Goal: Transaction & Acquisition: Purchase product/service

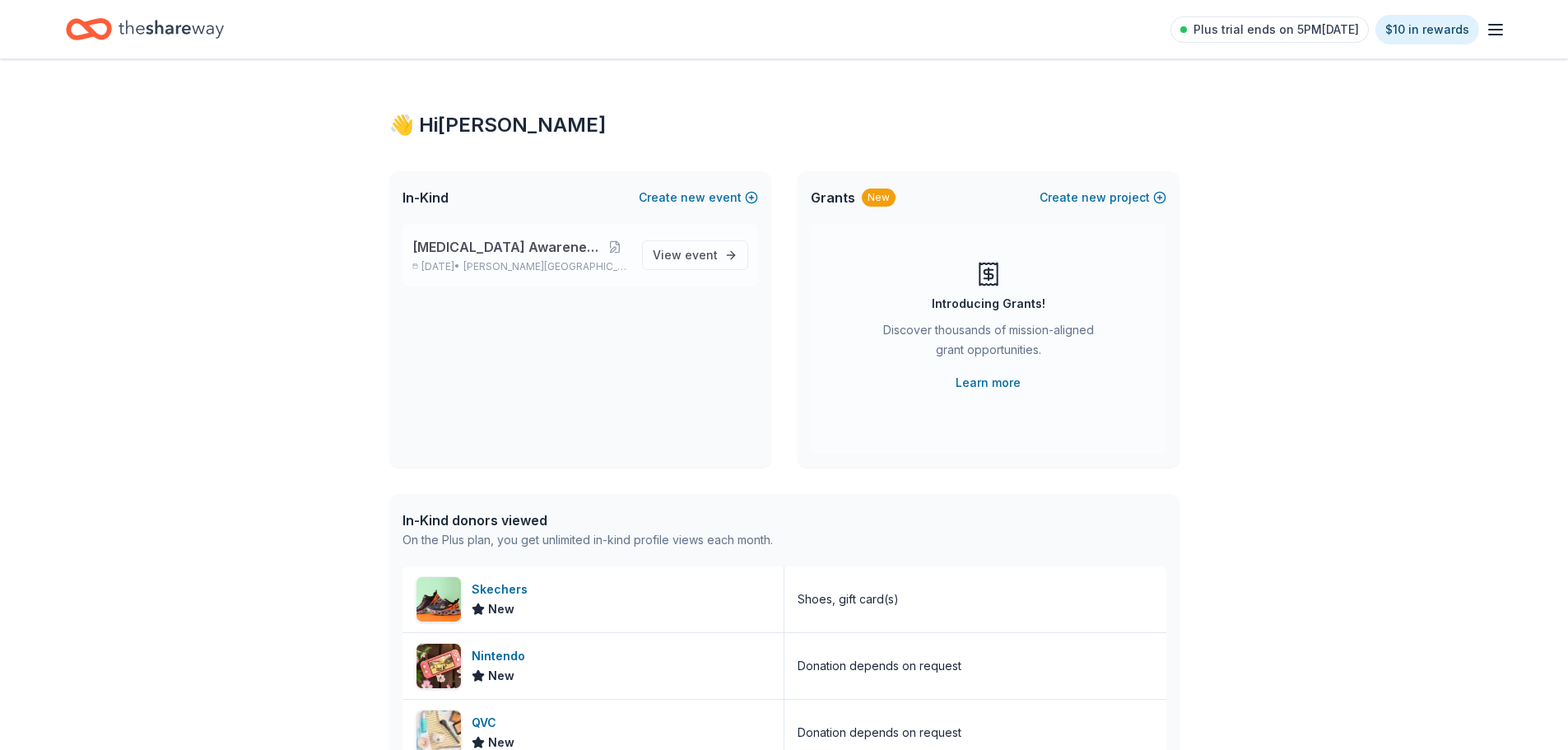
click at [490, 241] on span "[MEDICAL_DATA] Awareness Raffle" at bounding box center [506, 246] width 189 height 20
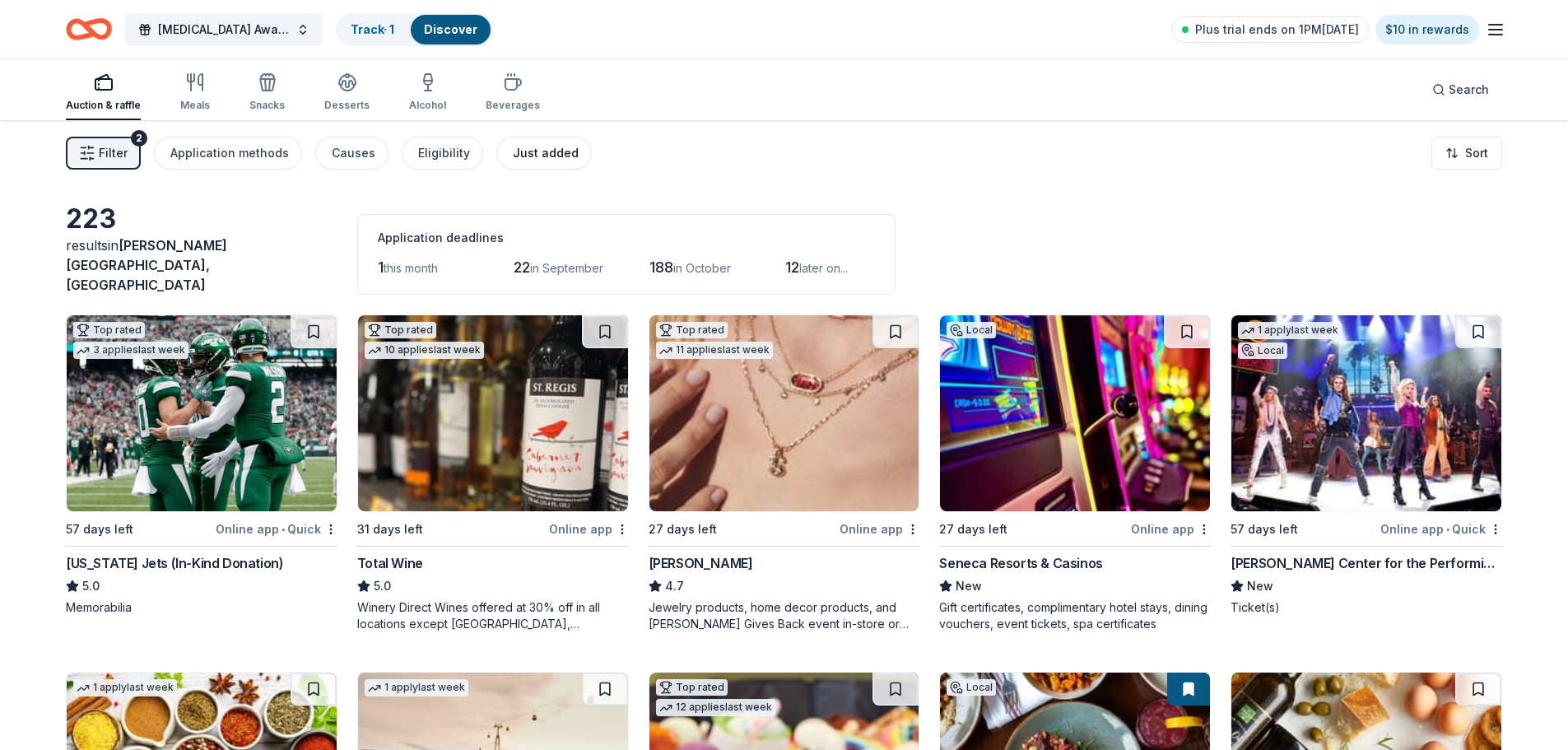
click at [528, 149] on div "Just added" at bounding box center [545, 153] width 66 height 20
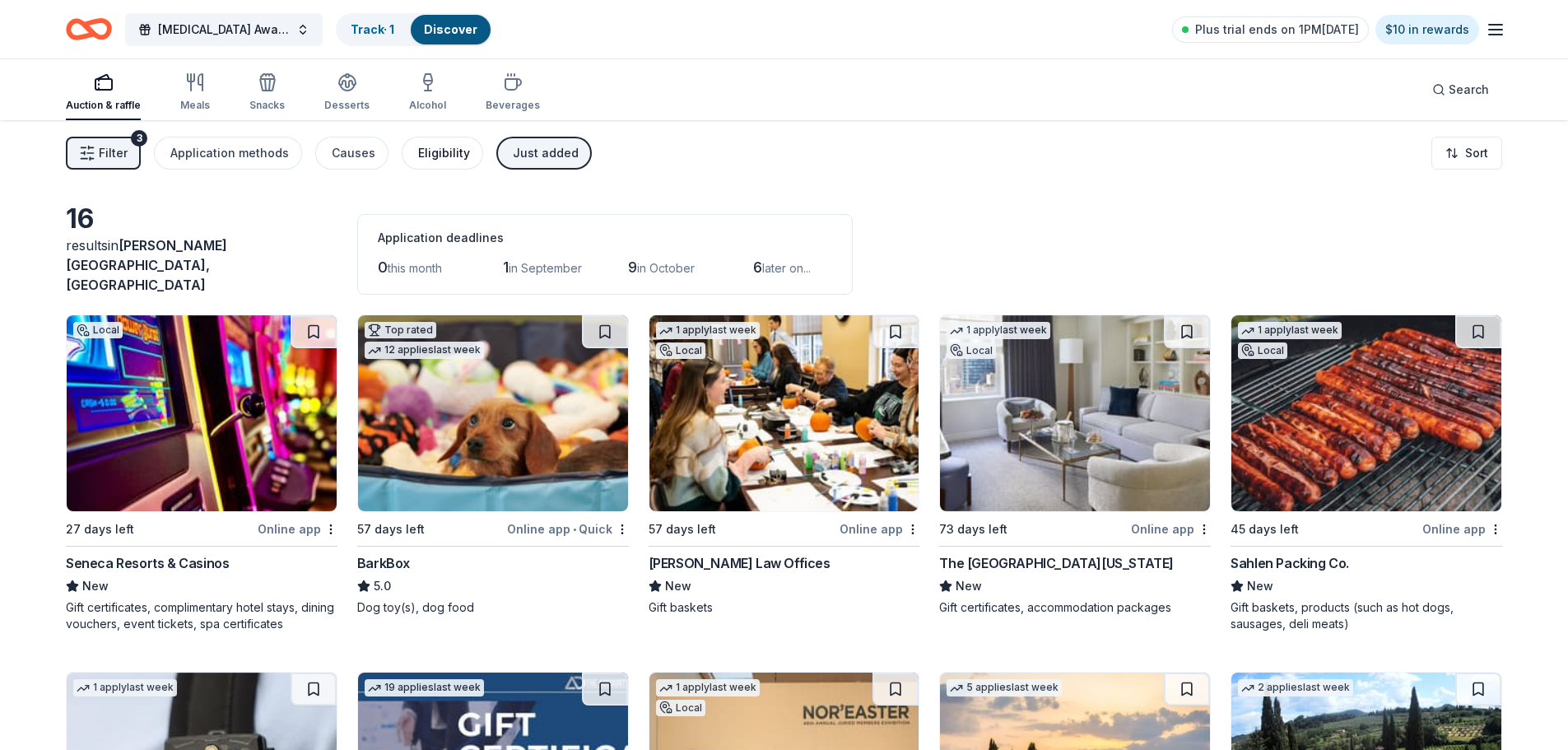
click at [447, 153] on div "Eligibility" at bounding box center [444, 153] width 52 height 20
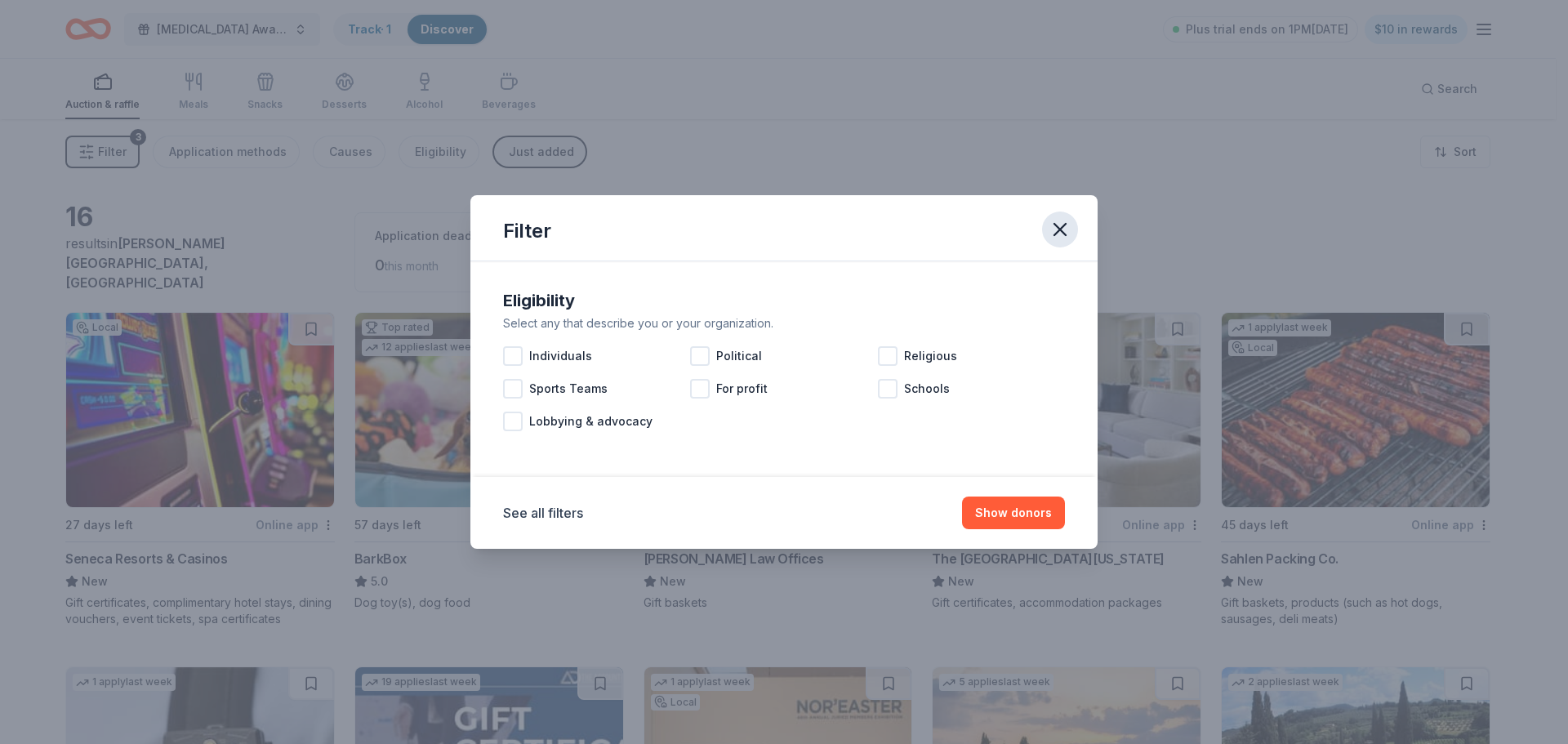
click at [1062, 228] on icon "button" at bounding box center [1060, 229] width 11 height 11
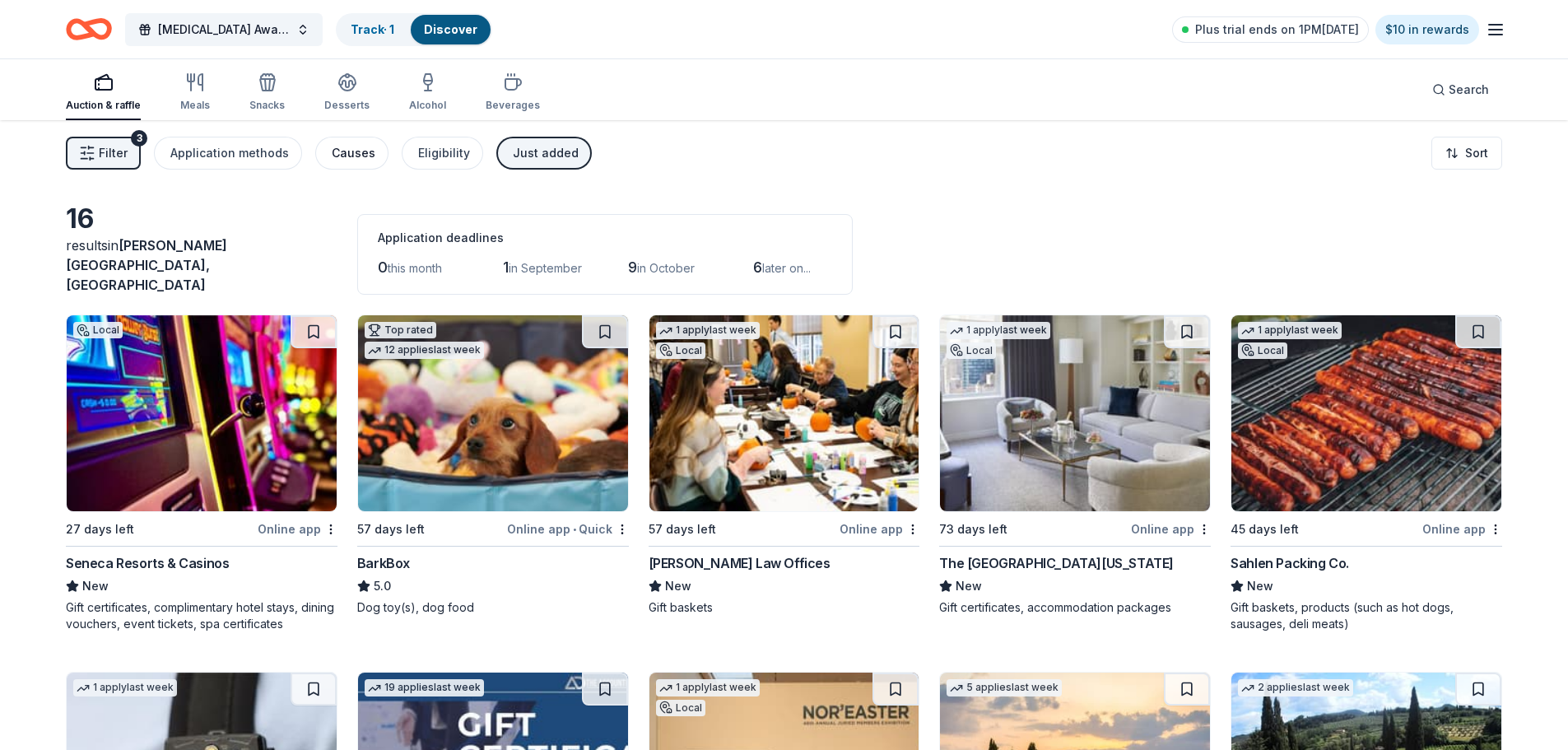
click at [344, 153] on div "Causes" at bounding box center [353, 153] width 44 height 20
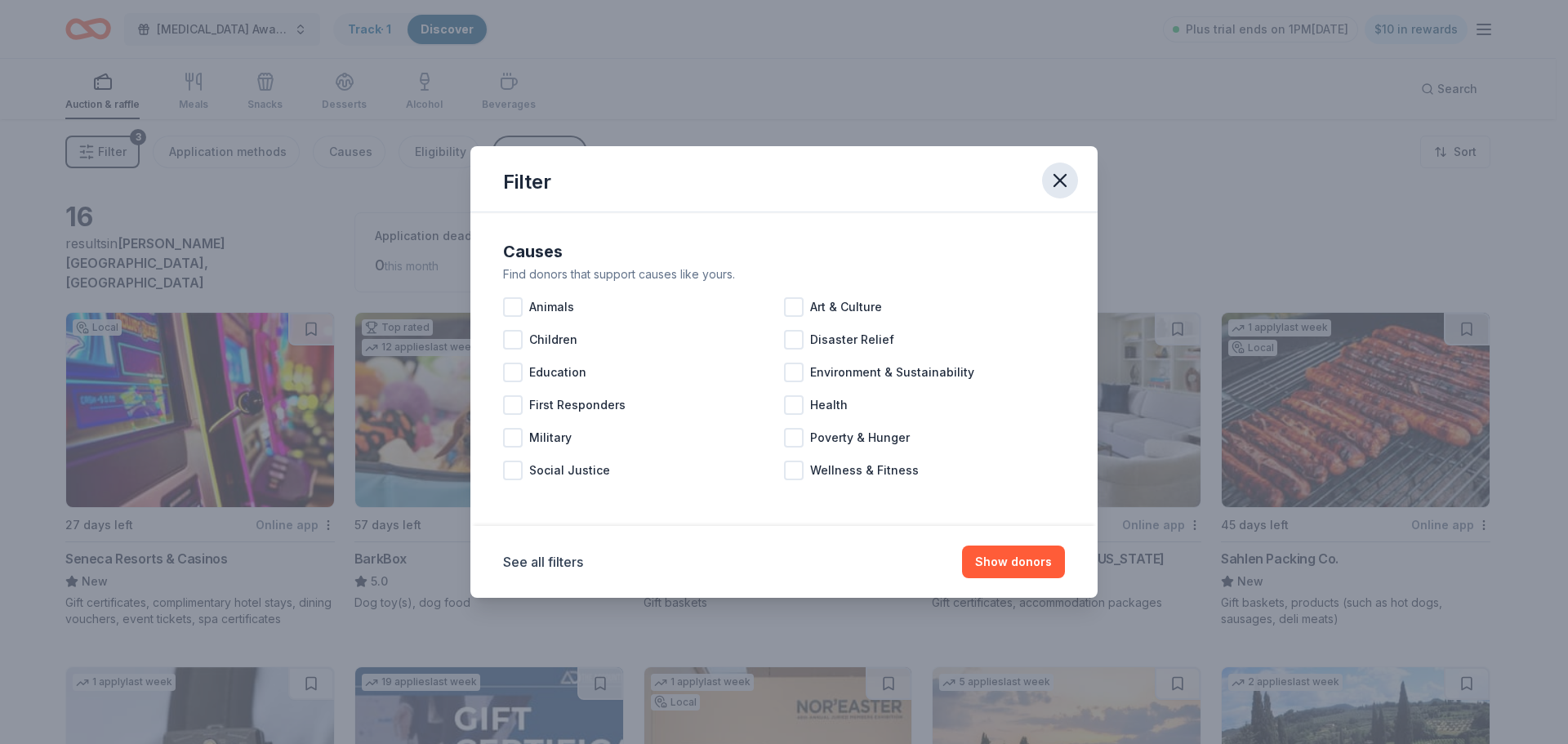
click at [1058, 184] on icon "button" at bounding box center [1060, 180] width 11 height 11
